Goal: Navigation & Orientation: Find specific page/section

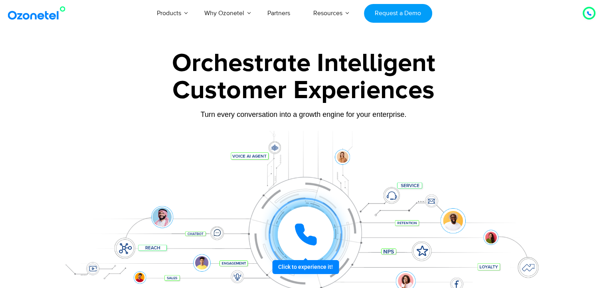
drag, startPoint x: 502, startPoint y: 97, endPoint x: 500, endPoint y: 105, distance: 7.8
click at [502, 98] on div "Customer Experiences" at bounding box center [303, 90] width 499 height 38
click at [42, 16] on img at bounding box center [38, 13] width 65 height 14
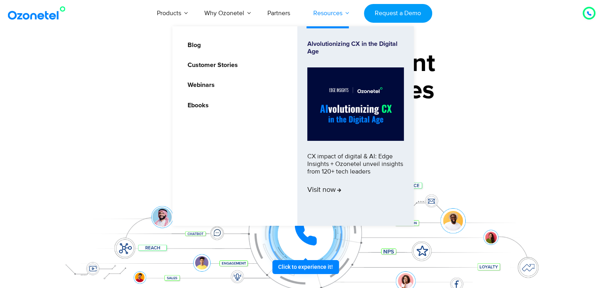
click at [276, 10] on link "Partners" at bounding box center [279, 13] width 46 height 26
click at [346, 10] on link "Resources" at bounding box center [328, 13] width 52 height 26
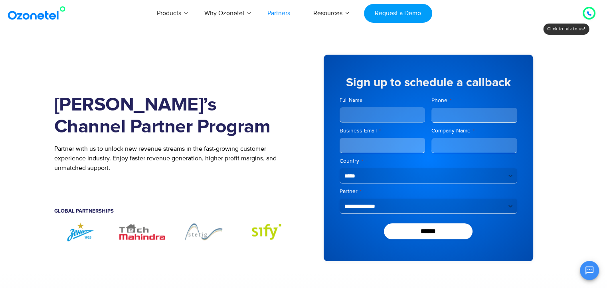
click at [595, 10] on div at bounding box center [589, 12] width 17 height 17
